Goal: Check status: Check status

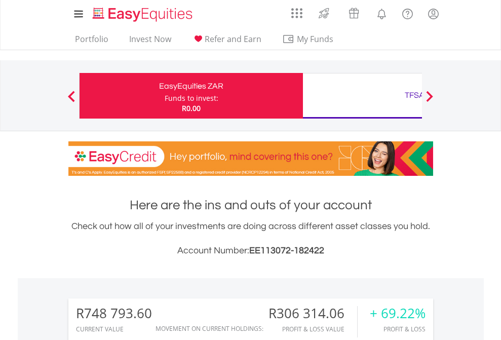
scroll to position [97, 159]
click at [165, 96] on div "Funds to invest:" at bounding box center [192, 98] width 54 height 10
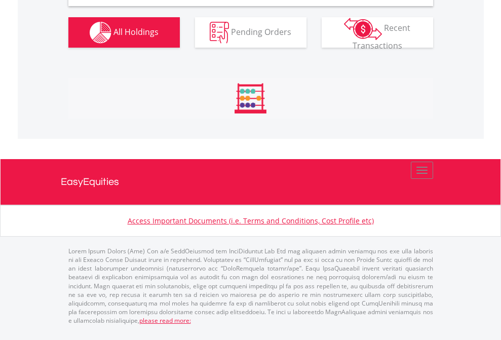
scroll to position [979, 0]
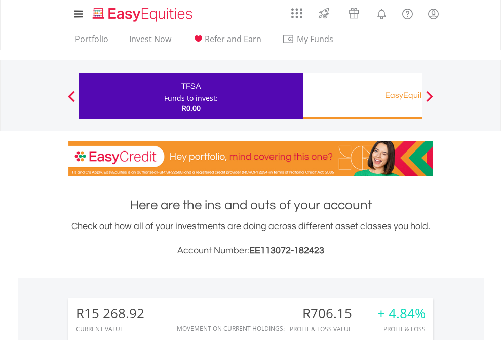
scroll to position [97, 159]
click at [362, 96] on div "EasyEquities RA" at bounding box center [414, 95] width 211 height 14
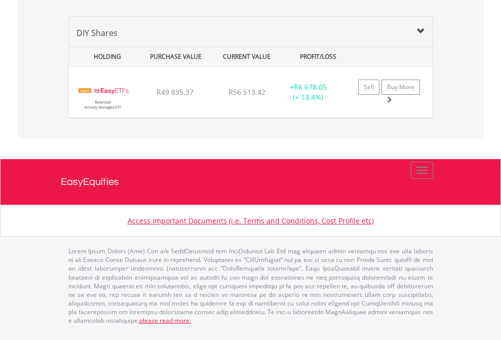
scroll to position [1207, 0]
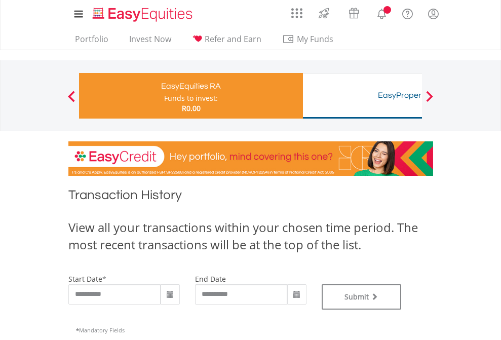
type input "**********"
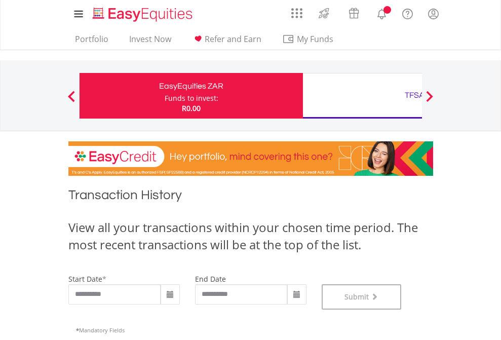
scroll to position [411, 0]
click at [362, 96] on div "TFSA" at bounding box center [414, 95] width 211 height 14
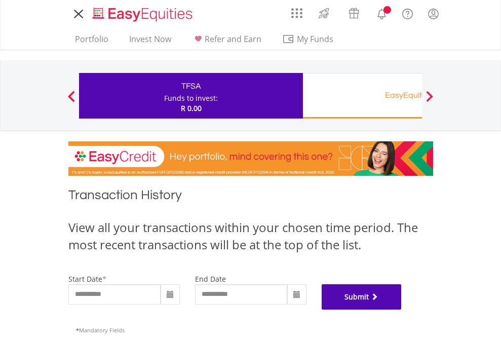
click at [402, 310] on button "Submit" at bounding box center [362, 296] width 80 height 25
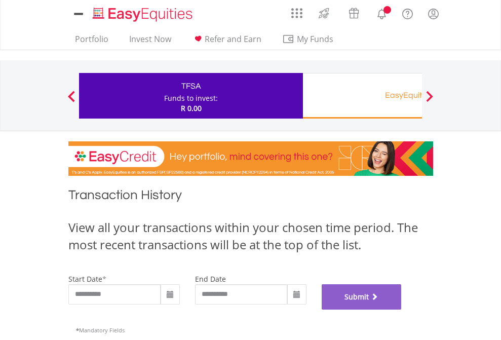
scroll to position [411, 0]
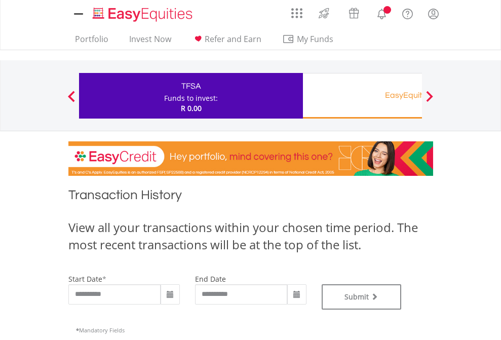
click at [362, 96] on div "EasyEquities RA" at bounding box center [414, 95] width 211 height 14
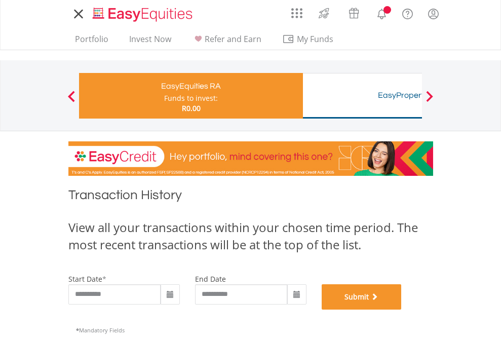
click at [402, 310] on button "Submit" at bounding box center [362, 296] width 80 height 25
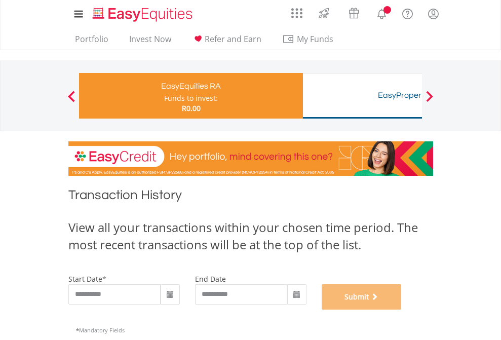
scroll to position [411, 0]
